Goal: Information Seeking & Learning: Learn about a topic

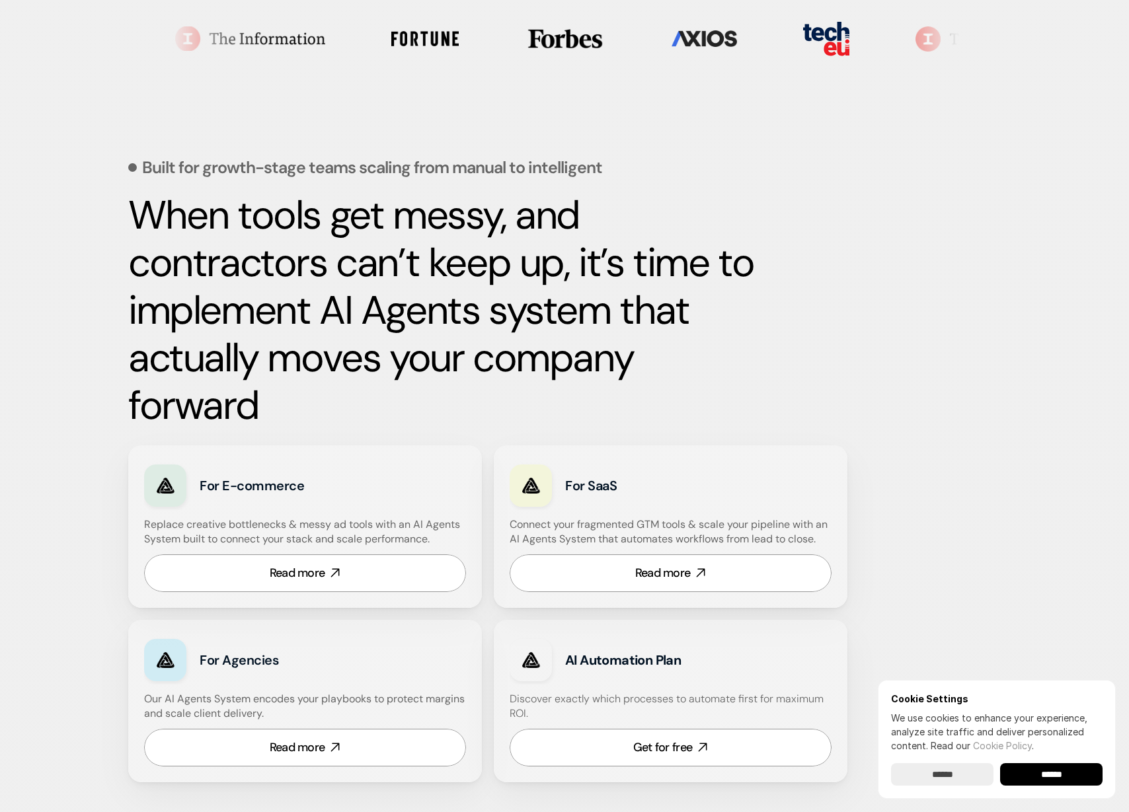
scroll to position [459, 0]
click at [352, 571] on link "Read more" at bounding box center [305, 573] width 322 height 38
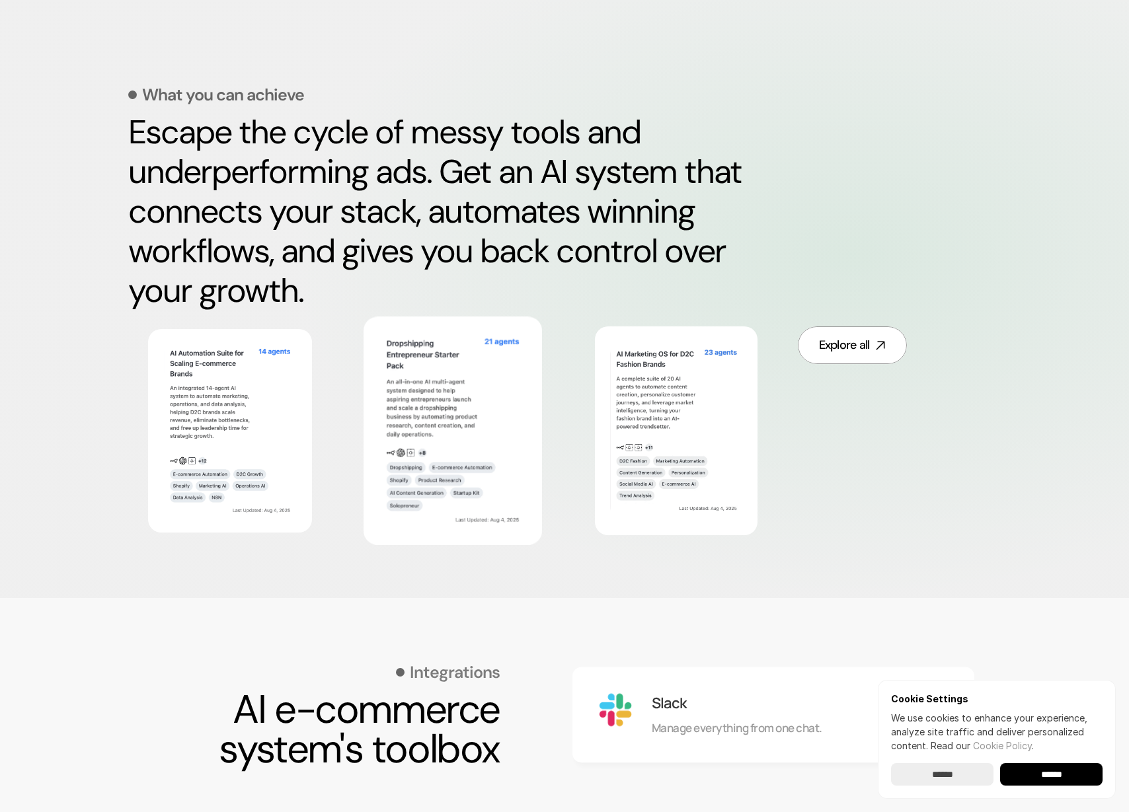
scroll to position [588, 0]
click at [464, 422] on img at bounding box center [453, 430] width 145 height 197
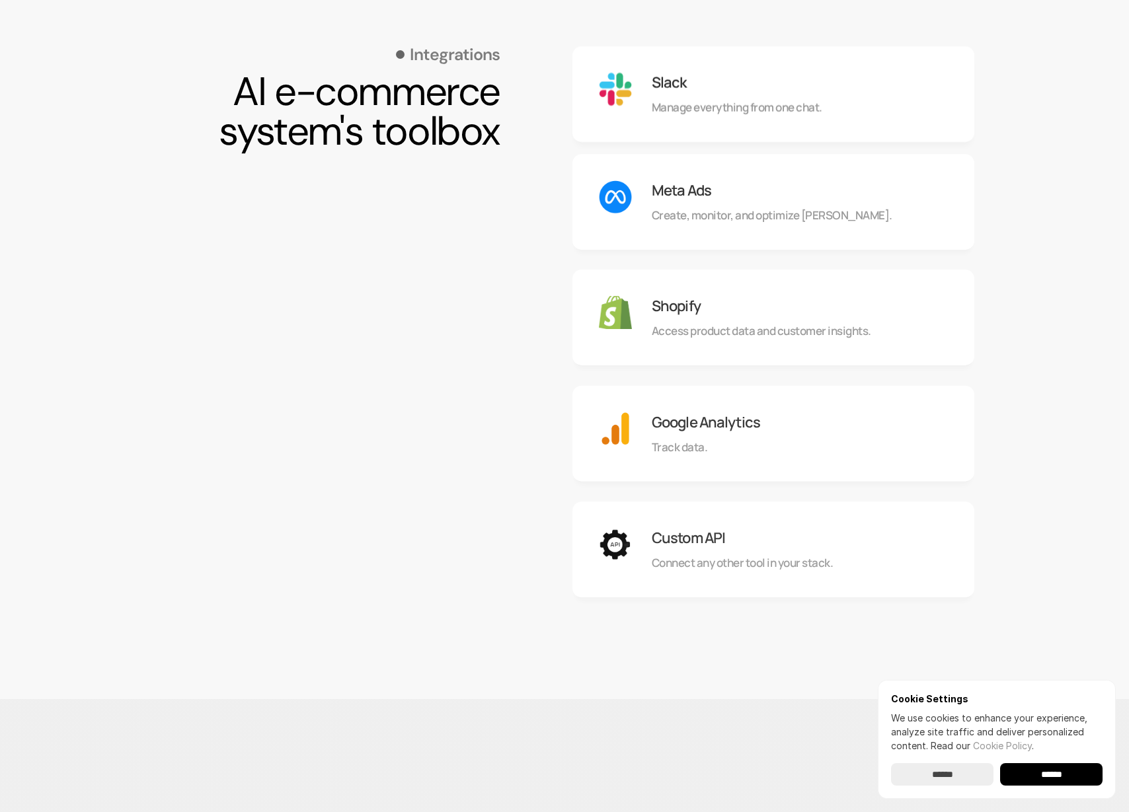
scroll to position [1216, 0]
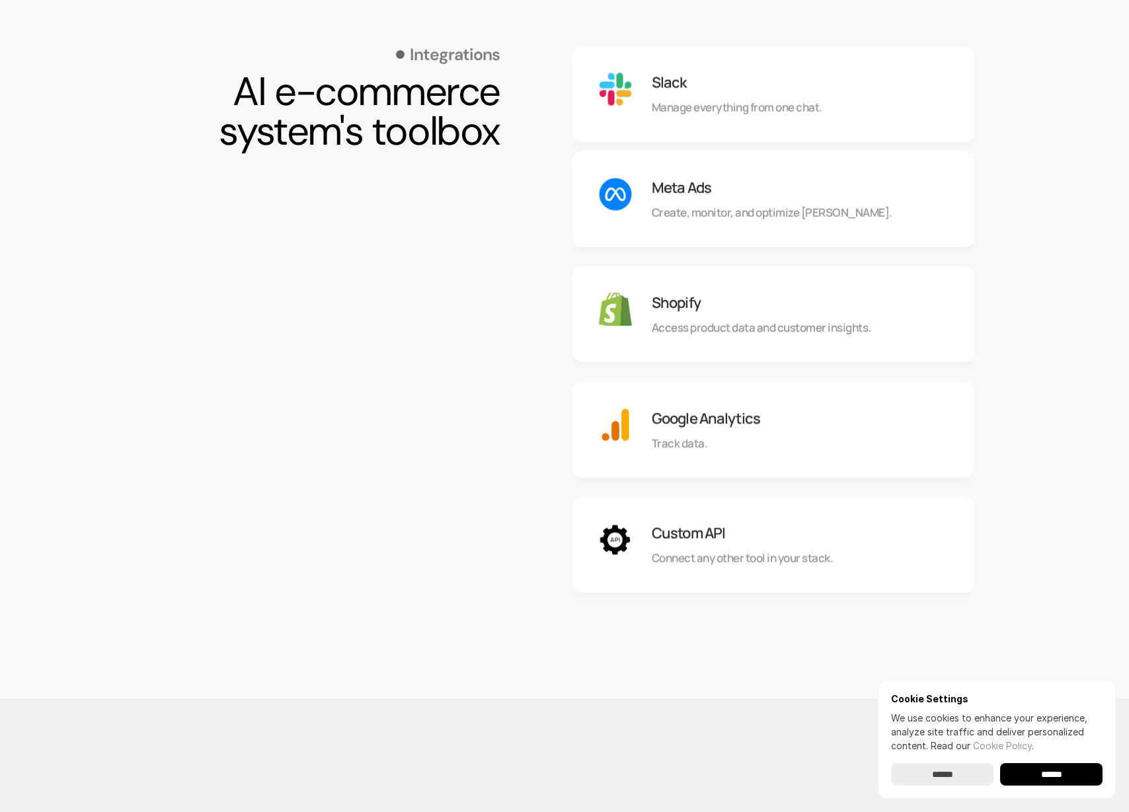
drag, startPoint x: 838, startPoint y: 189, endPoint x: 888, endPoint y: 560, distance: 374.2
click at [888, 560] on div "Slack Manage everything from one chat. Meta Ads Create, monitor, and optimize […" at bounding box center [773, 314] width 402 height 557
drag, startPoint x: 887, startPoint y: 558, endPoint x: 347, endPoint y: 104, distance: 705.6
click at [347, 104] on section "Integrations AI e-commerce system's toolbox Slack Manage everything from one ch…" at bounding box center [564, 334] width 873 height 729
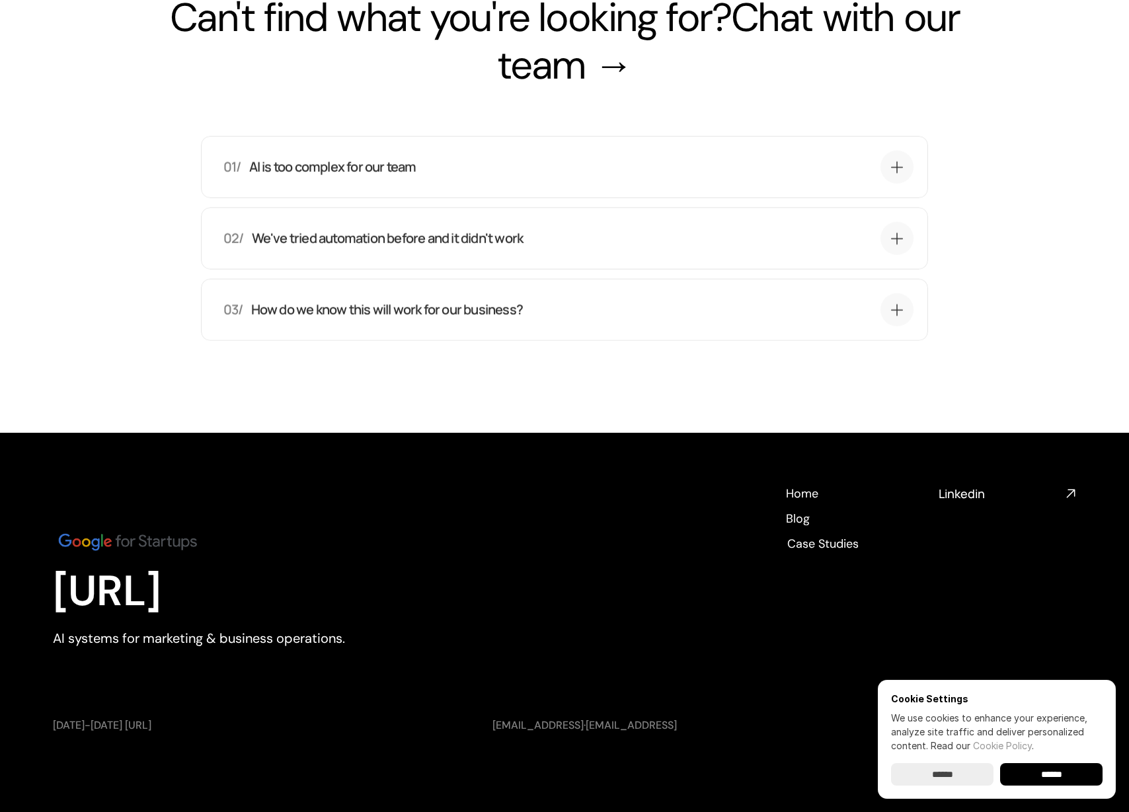
scroll to position [5117, 0]
click at [970, 496] on h4 "Linkedin" at bounding box center [1000, 494] width 122 height 17
click at [485, 255] on div "02/ We've tried automation before and it didn't work Previous automation added …" at bounding box center [564, 238] width 727 height 62
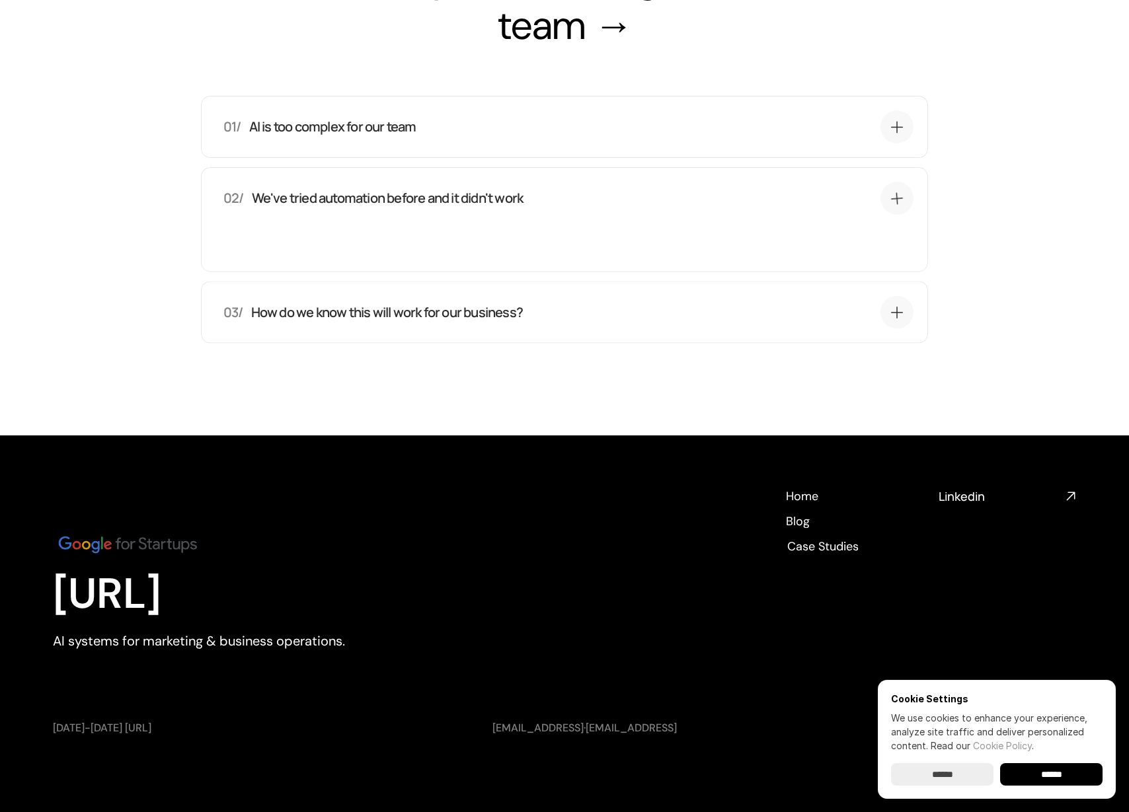
click at [485, 251] on div "02/ We've tried automation before and it didn't work Previous automation added …" at bounding box center [568, 216] width 690 height 69
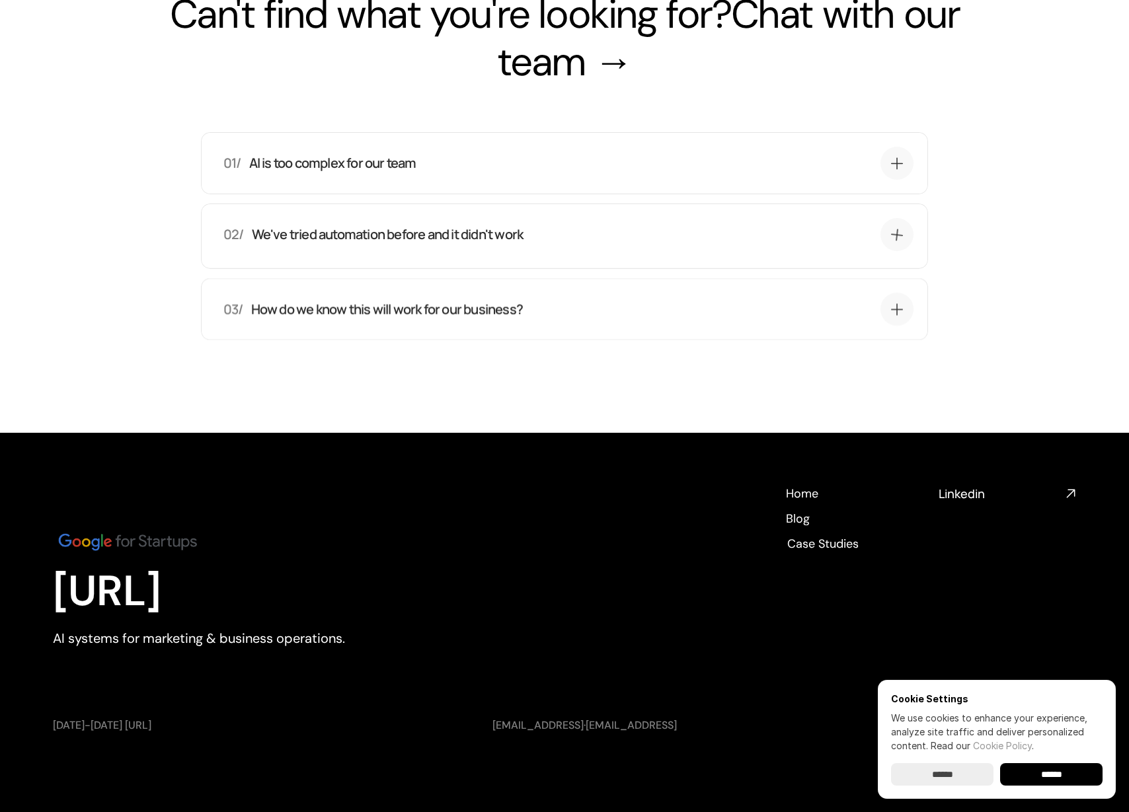
click at [485, 254] on div "02/ We've tried automation before and it didn't work Previous automation added …" at bounding box center [568, 236] width 690 height 36
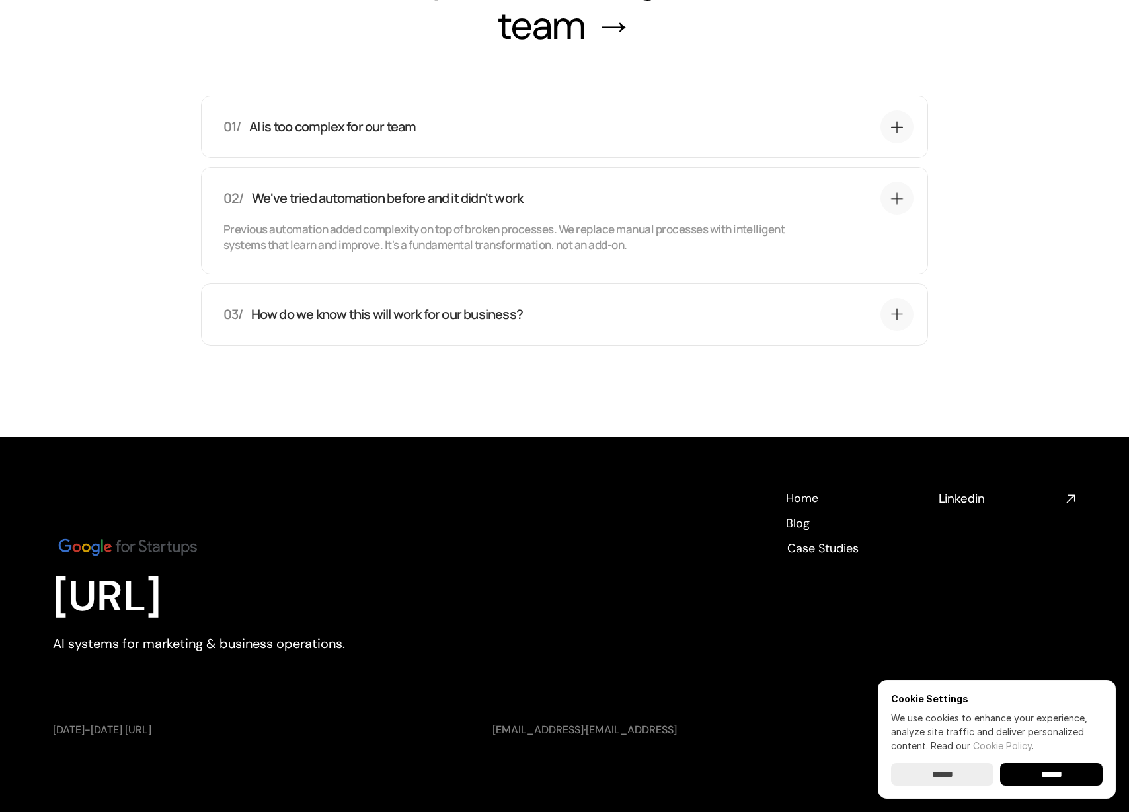
click at [485, 253] on div "02/ We've tried automation before and it didn't work Previous automation added …" at bounding box center [568, 217] width 690 height 71
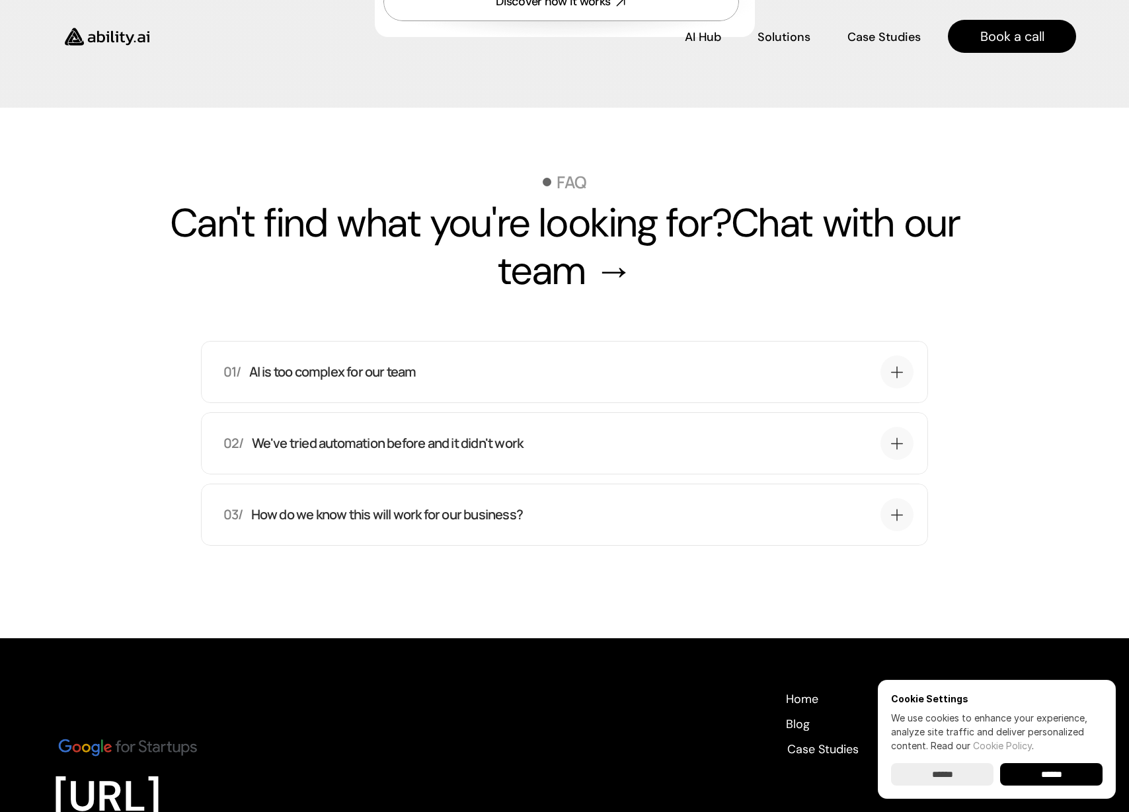
scroll to position [4871, 0]
